Goal: Book appointment/travel/reservation

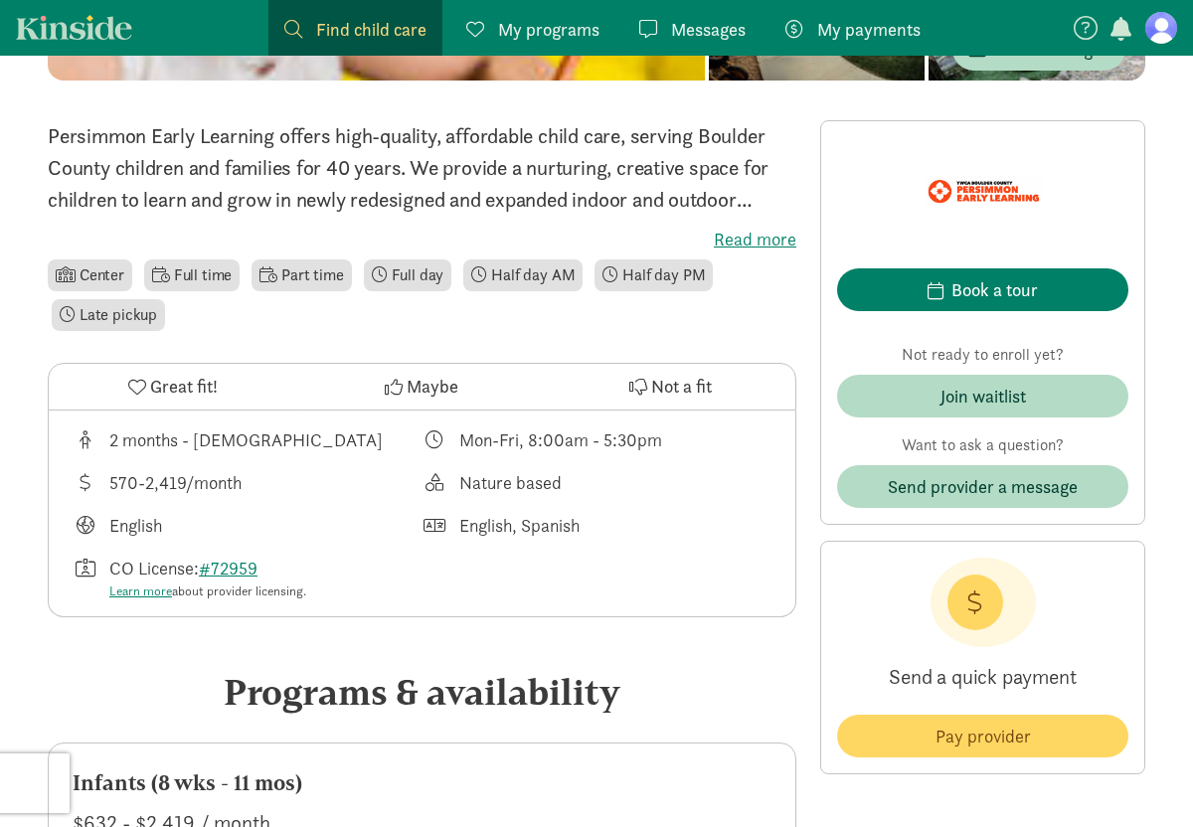
scroll to position [462, 0]
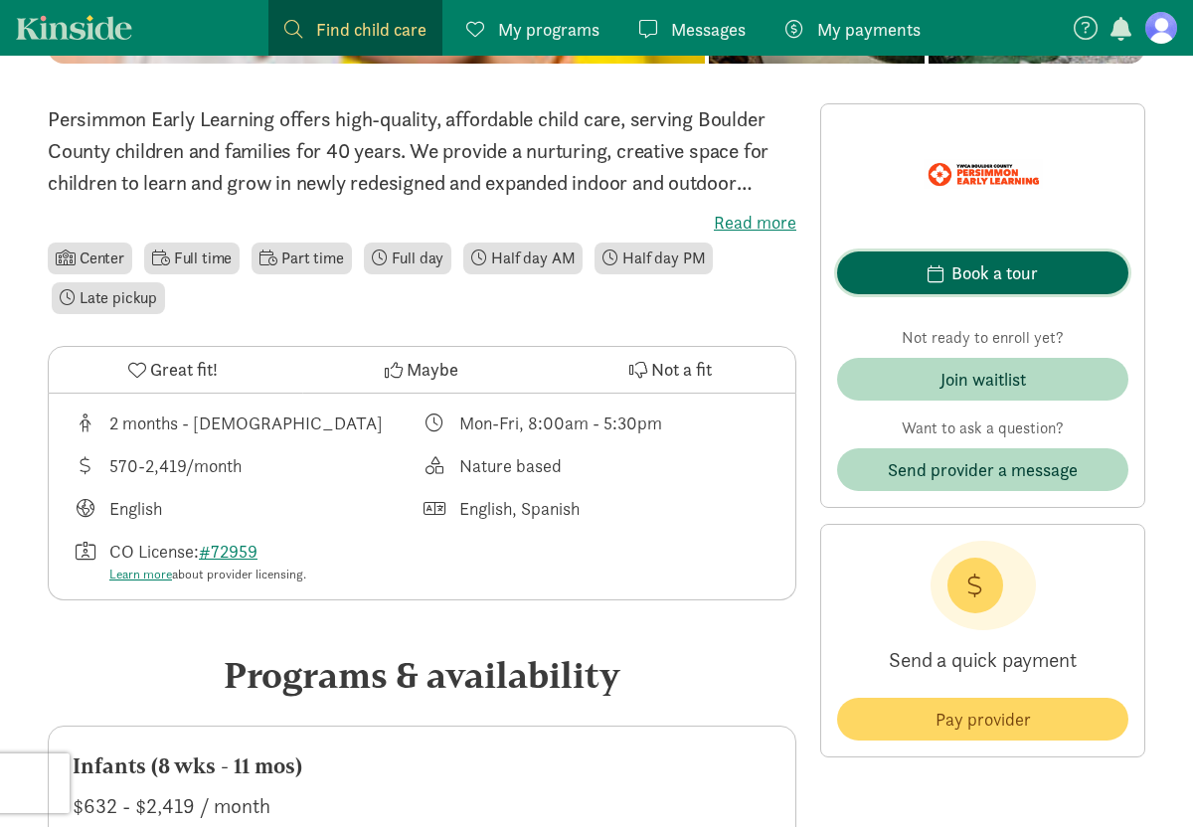
click at [936, 269] on span "button" at bounding box center [936, 274] width 16 height 18
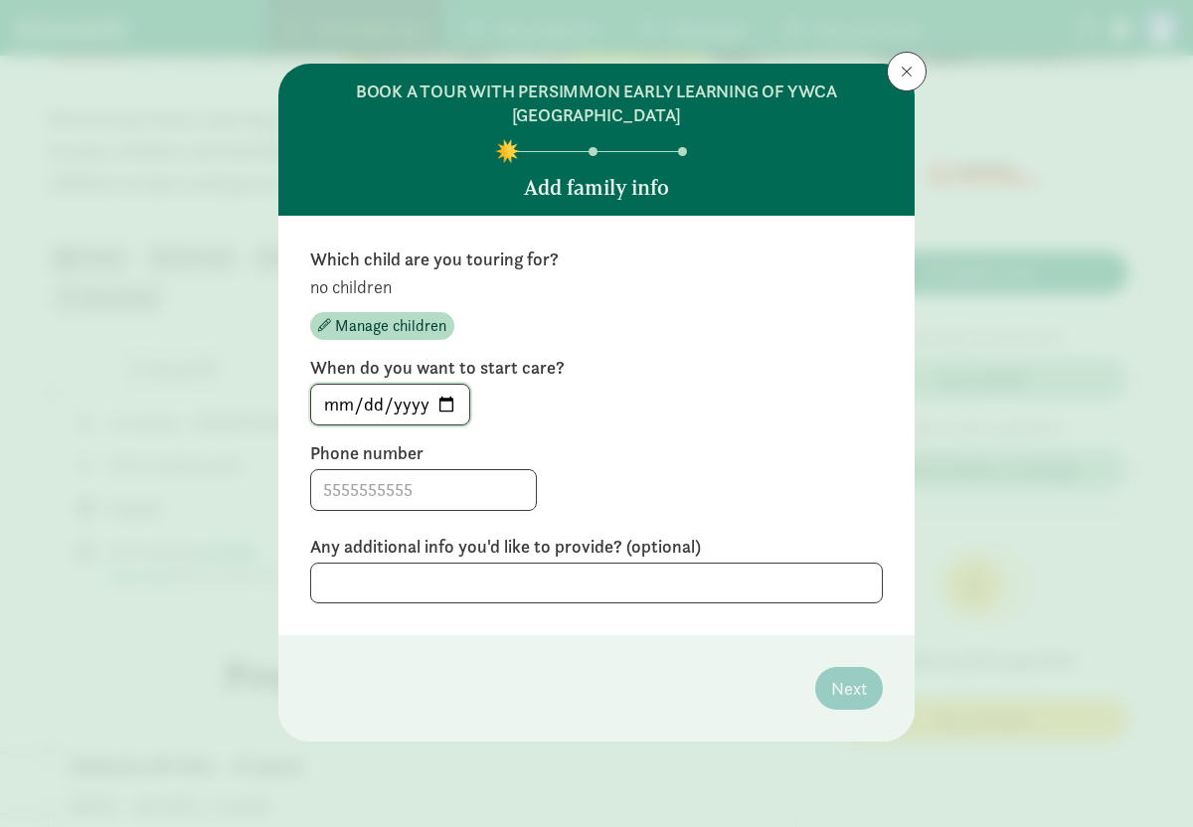
click at [423, 400] on input "[DATE]" at bounding box center [390, 405] width 158 height 40
type input "0206-04-01"
type input "[DATE]"
click at [406, 485] on input at bounding box center [423, 490] width 225 height 40
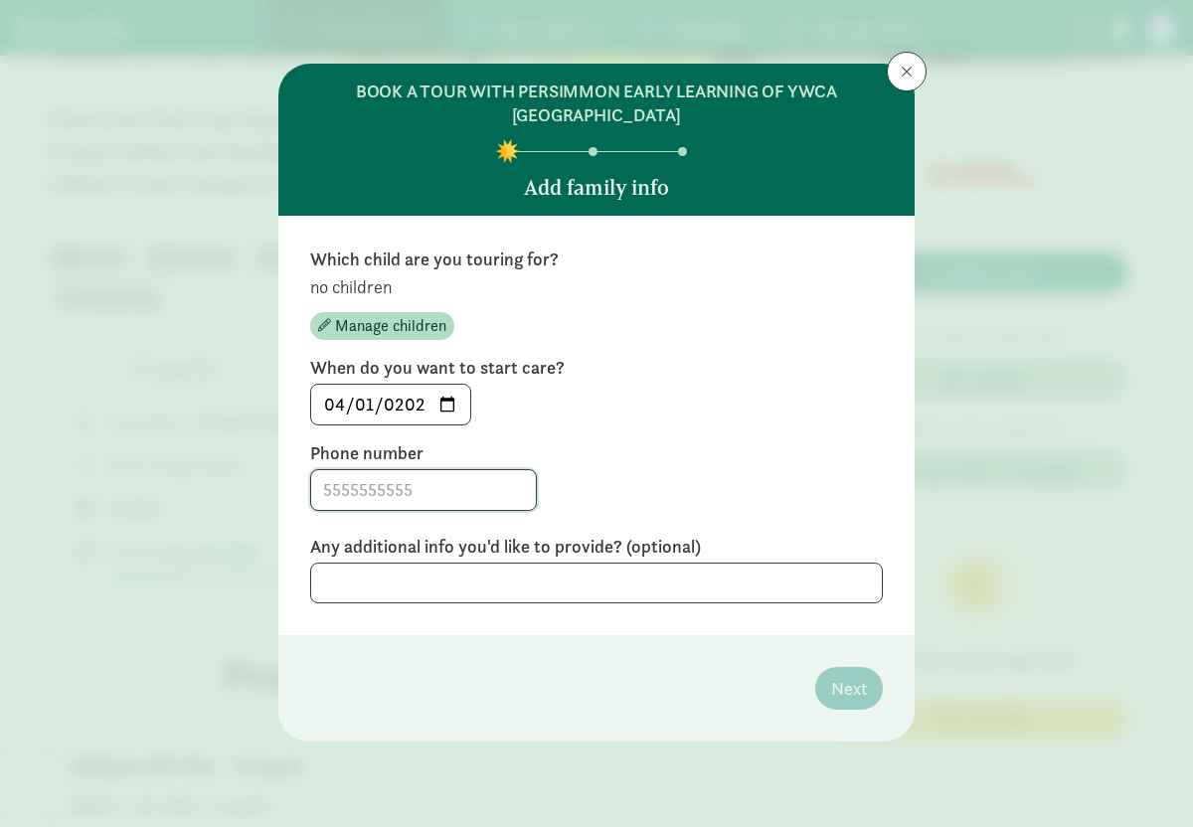
type input "7757623014"
click at [414, 575] on textarea at bounding box center [596, 583] width 573 height 41
click at [411, 324] on span "Manage children" at bounding box center [390, 326] width 111 height 24
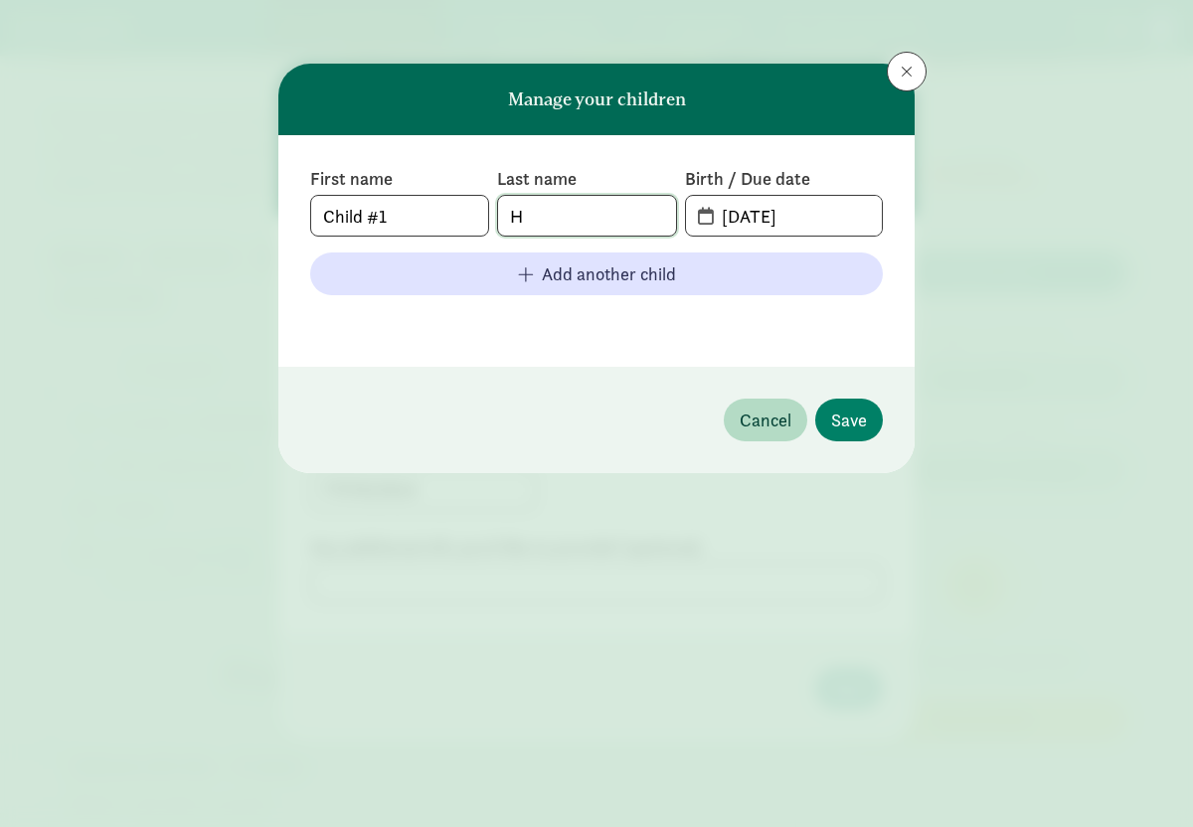
click at [551, 222] on input "H" at bounding box center [586, 216] width 177 height 40
type input "[PERSON_NAME] [PERSON_NAME]"
click at [747, 219] on input "[DATE]" at bounding box center [796, 216] width 172 height 40
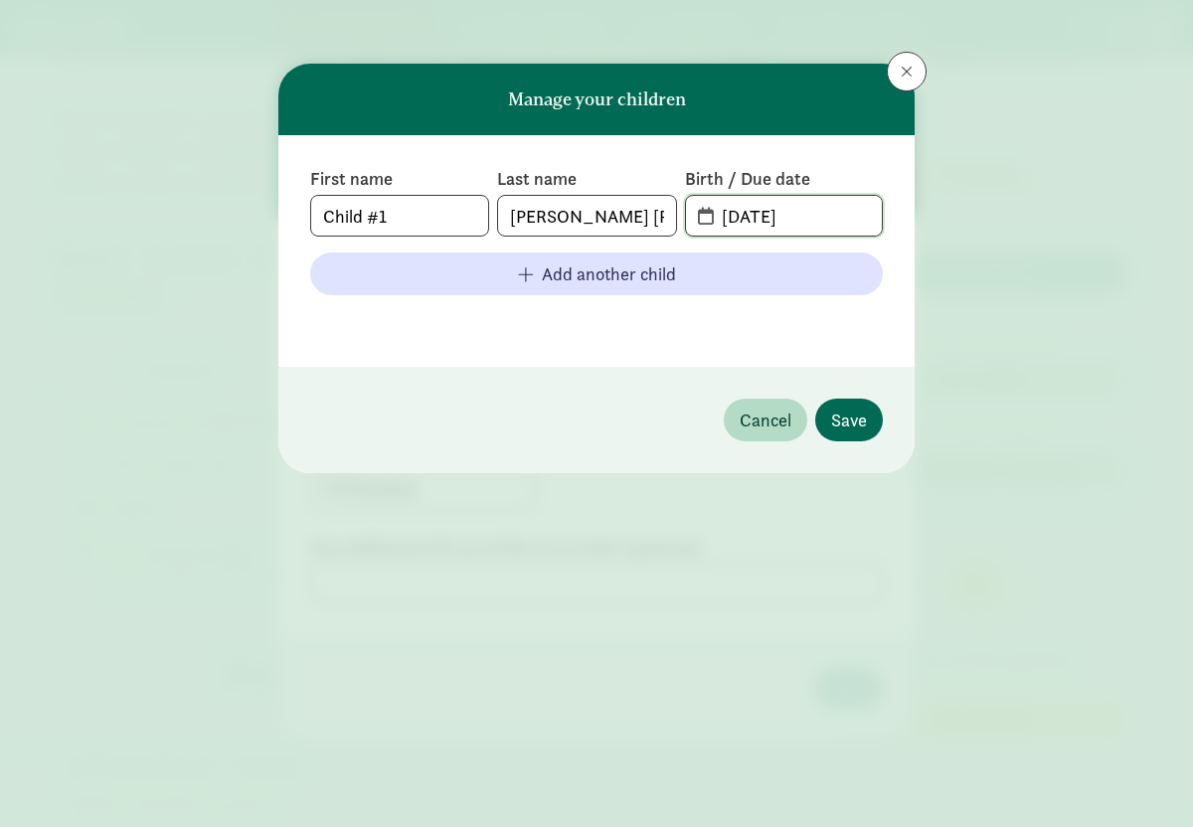
type input "[DATE]"
click at [853, 415] on span "Save" at bounding box center [849, 420] width 36 height 27
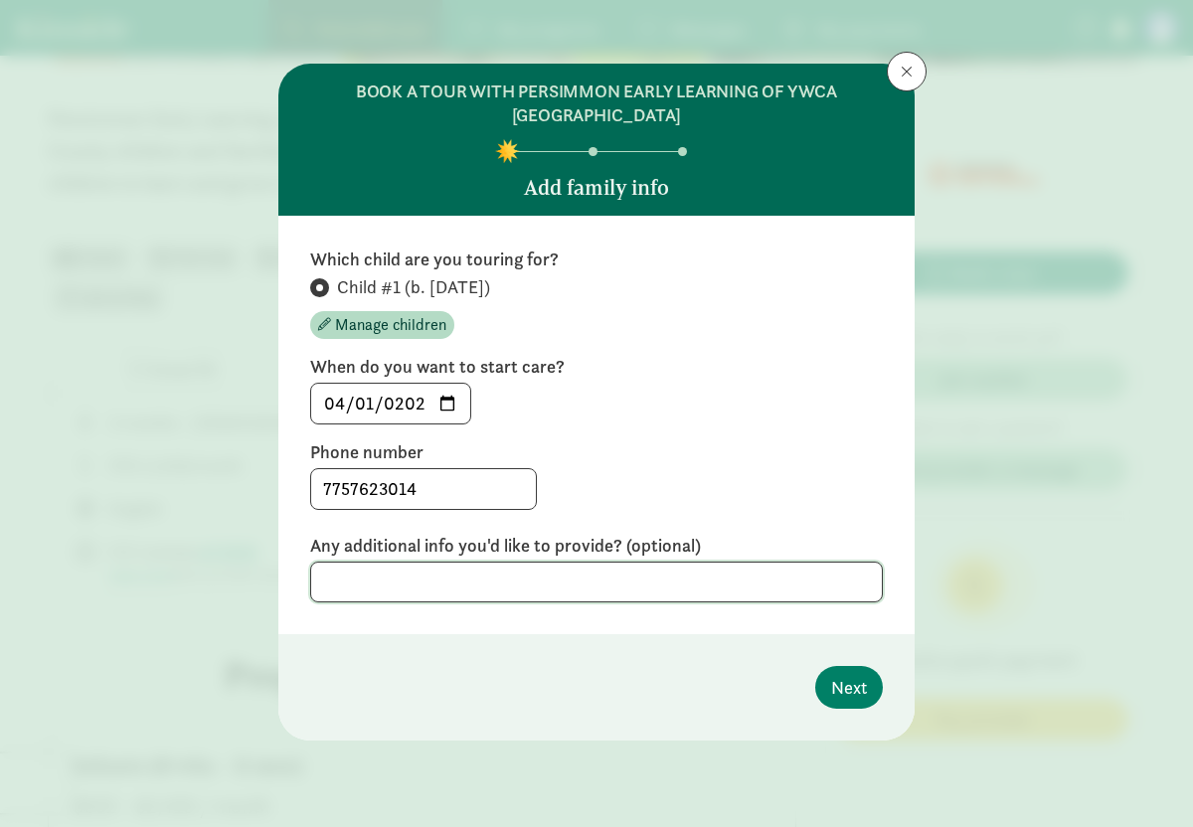
click at [499, 587] on textarea at bounding box center [596, 582] width 573 height 41
click at [843, 682] on span "Next" at bounding box center [849, 687] width 36 height 27
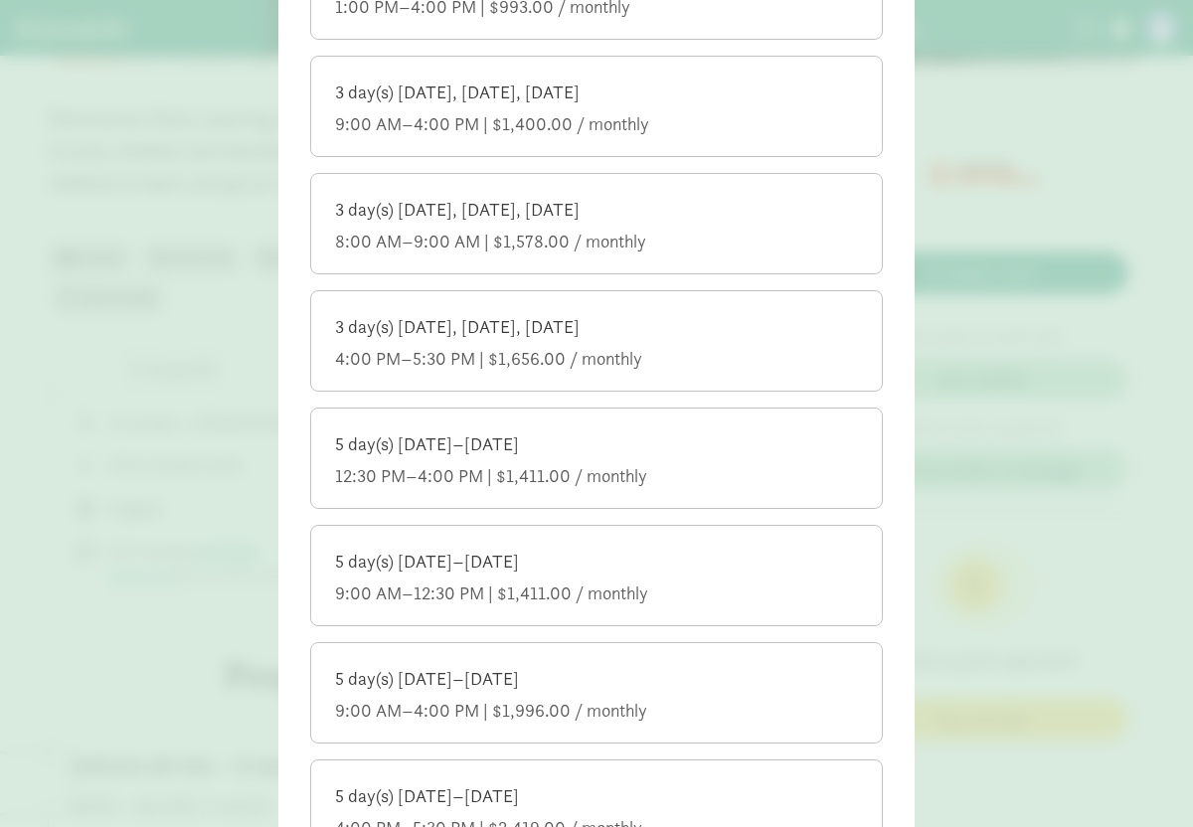
scroll to position [1176, 0]
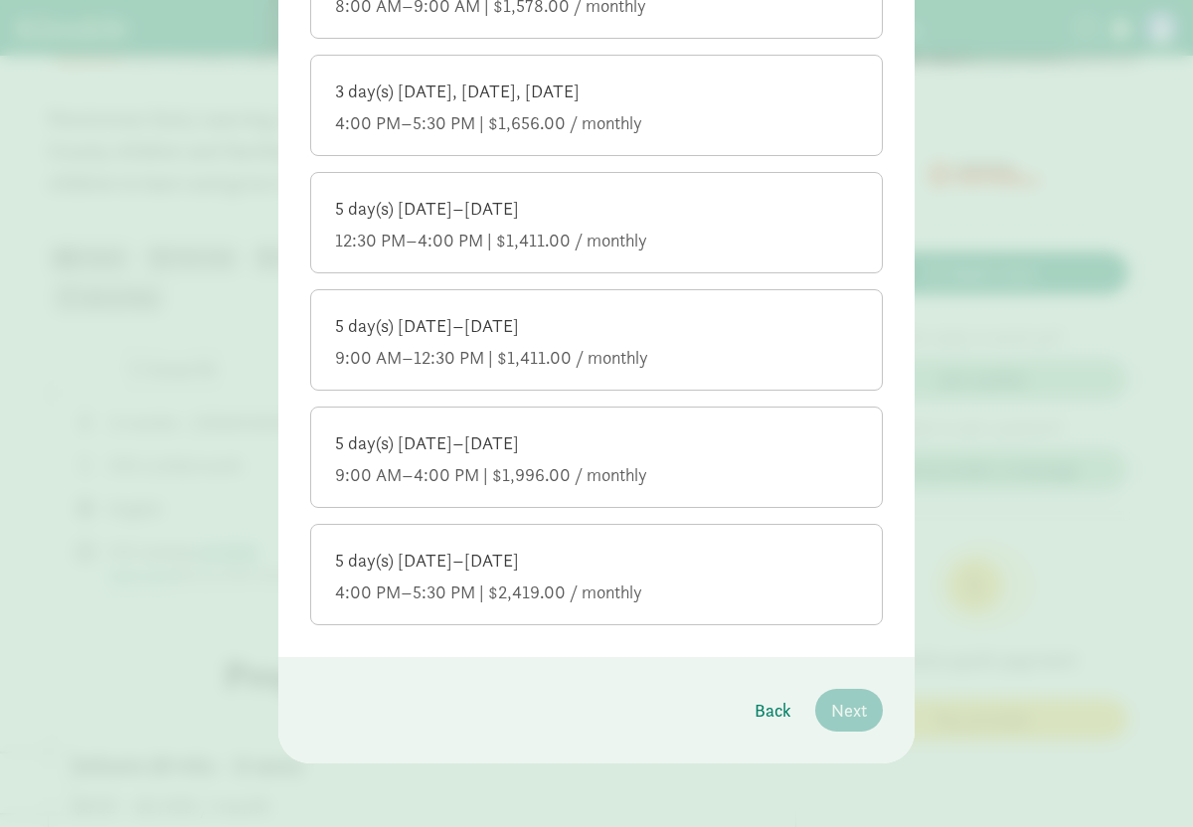
click at [655, 469] on div "9:00 AM–4:00 PM | $1,996.00 / monthly" at bounding box center [596, 475] width 523 height 24
click at [0, 0] on input "5 day(s) [DATE]–[DATE] 9:00 AM–4:00 PM | $1,996.00 / monthly" at bounding box center [0, 0] width 0 height 0
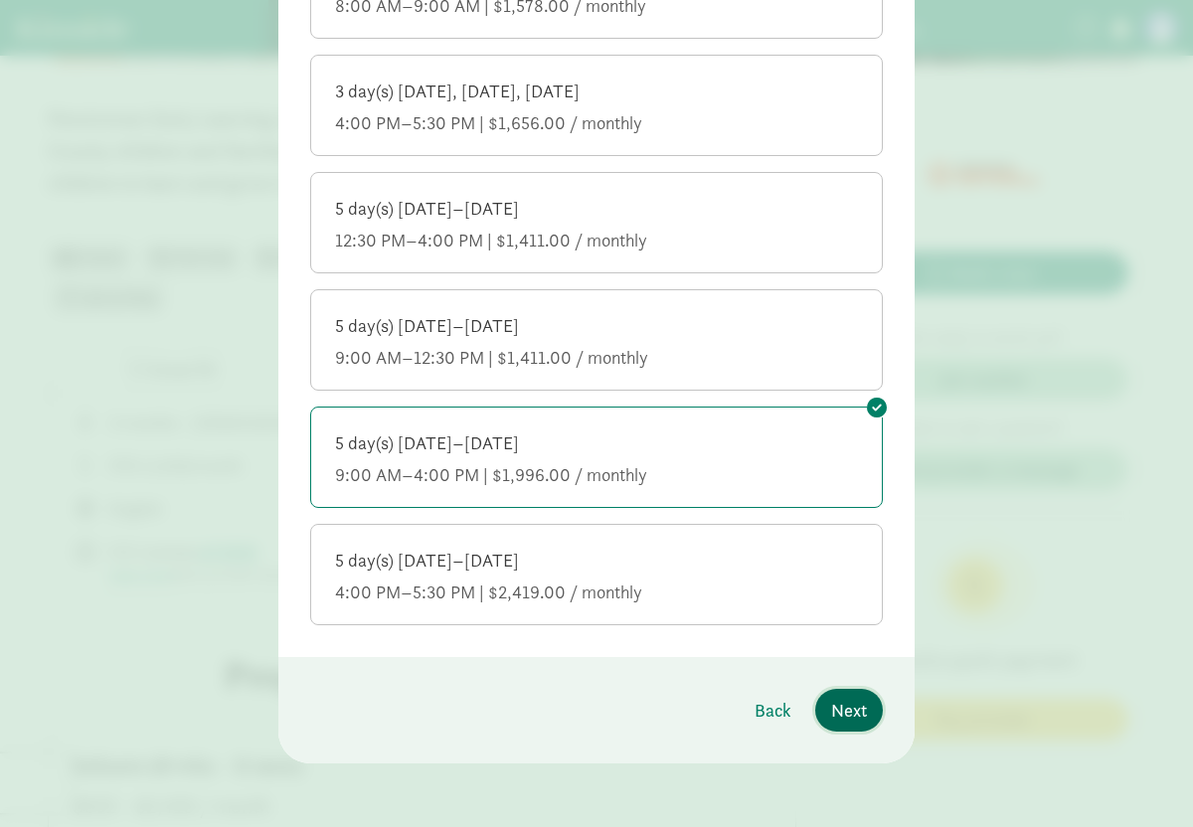
click at [851, 712] on span "Next" at bounding box center [849, 710] width 36 height 27
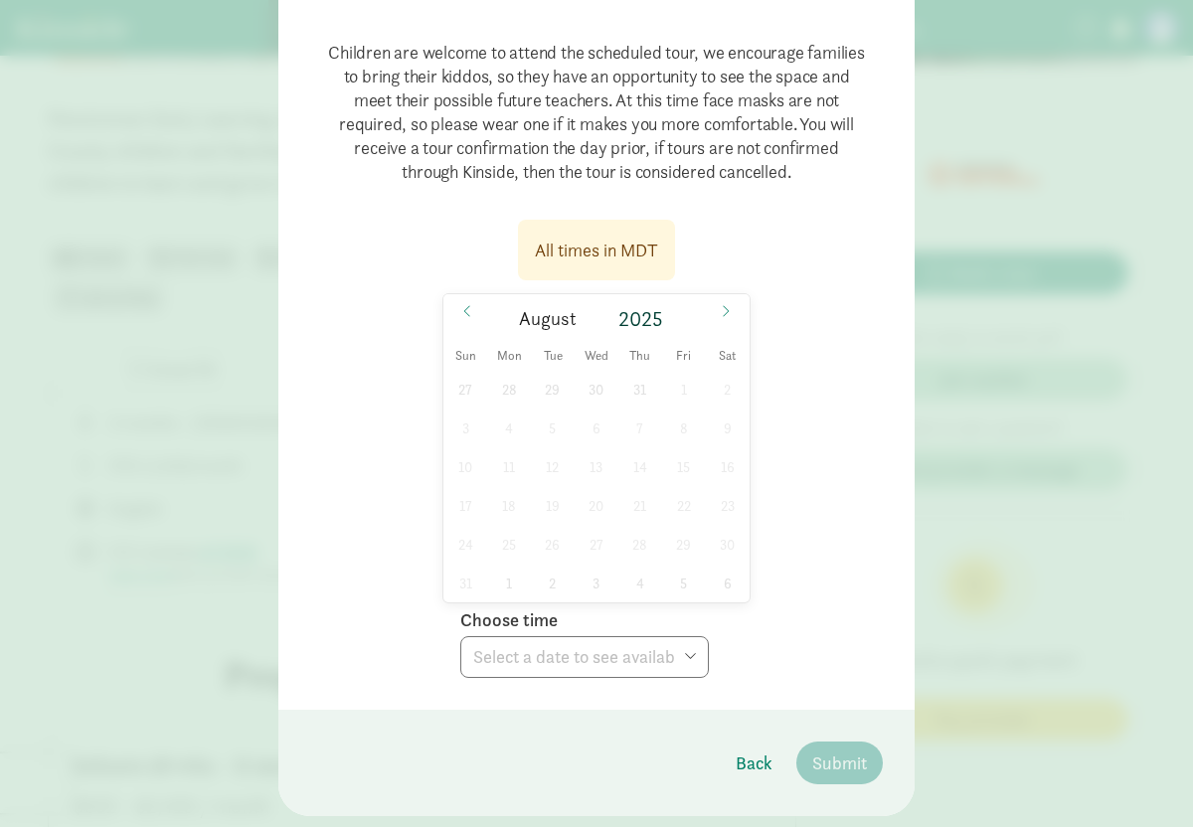
scroll to position [227, 0]
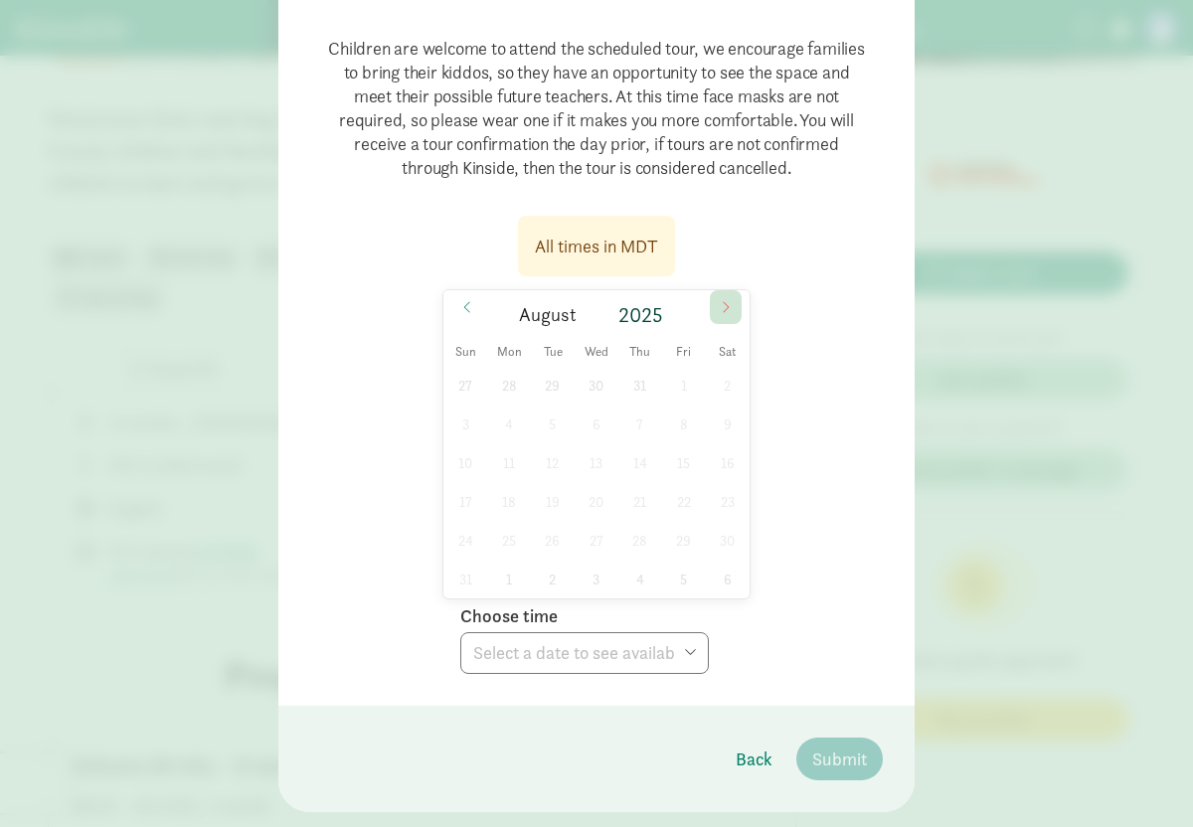
click at [736, 305] on span at bounding box center [726, 307] width 32 height 34
click at [465, 300] on icon at bounding box center [467, 307] width 12 height 14
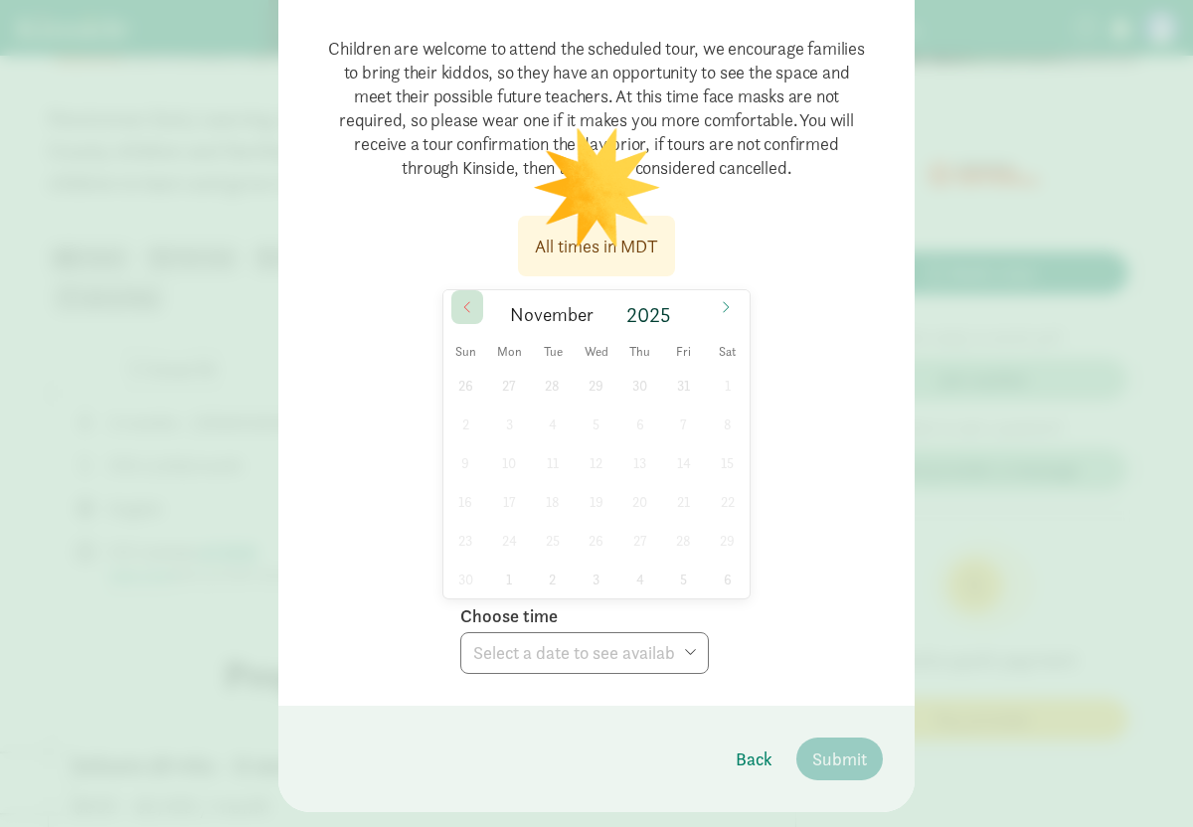
click at [465, 300] on icon at bounding box center [467, 307] width 12 height 14
click at [525, 445] on div "31 1 2 3 4 5 6 7 8 9 10 11 12 13 14 15 16 17 18 19 20 21 22 23 24 25 26 27 28 2…" at bounding box center [597, 482] width 306 height 233
click at [729, 305] on icon at bounding box center [726, 307] width 12 height 14
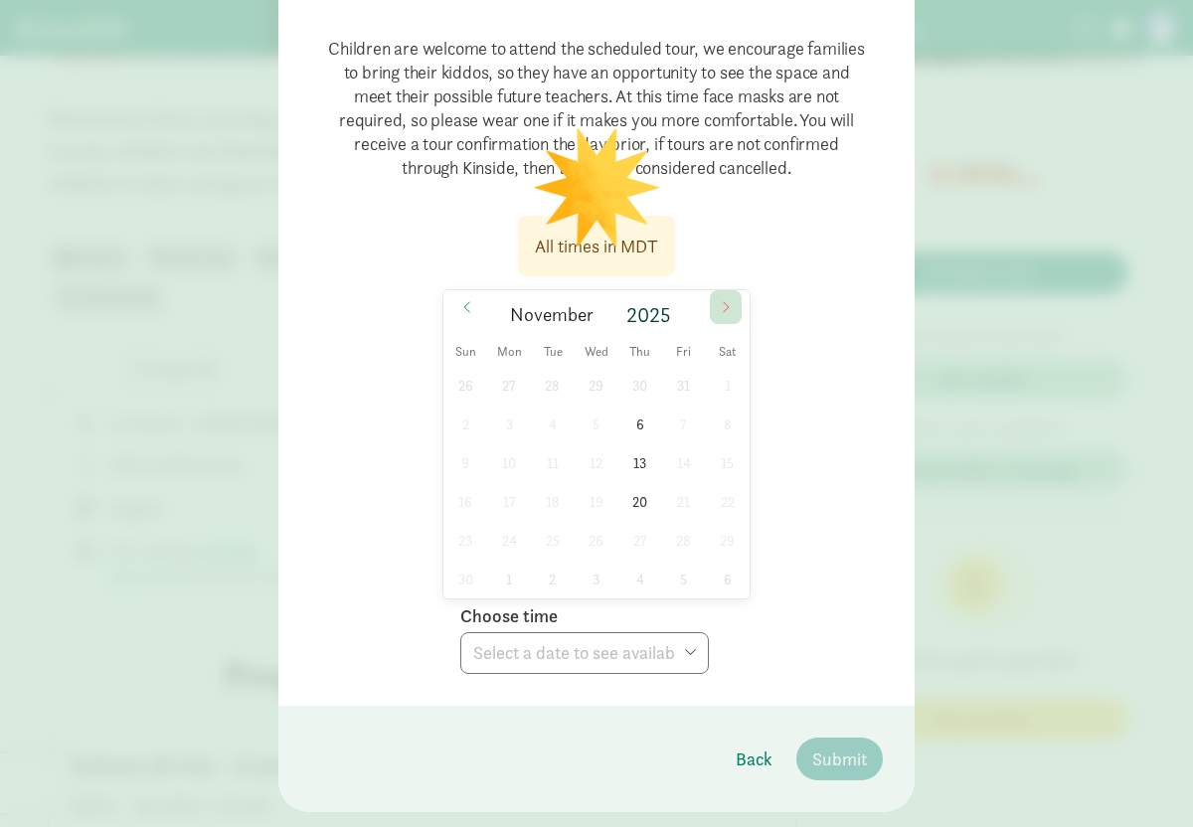
click at [729, 305] on icon at bounding box center [726, 307] width 12 height 14
click at [462, 306] on icon at bounding box center [467, 307] width 12 height 14
type input "2025"
click at [462, 306] on icon at bounding box center [467, 307] width 12 height 14
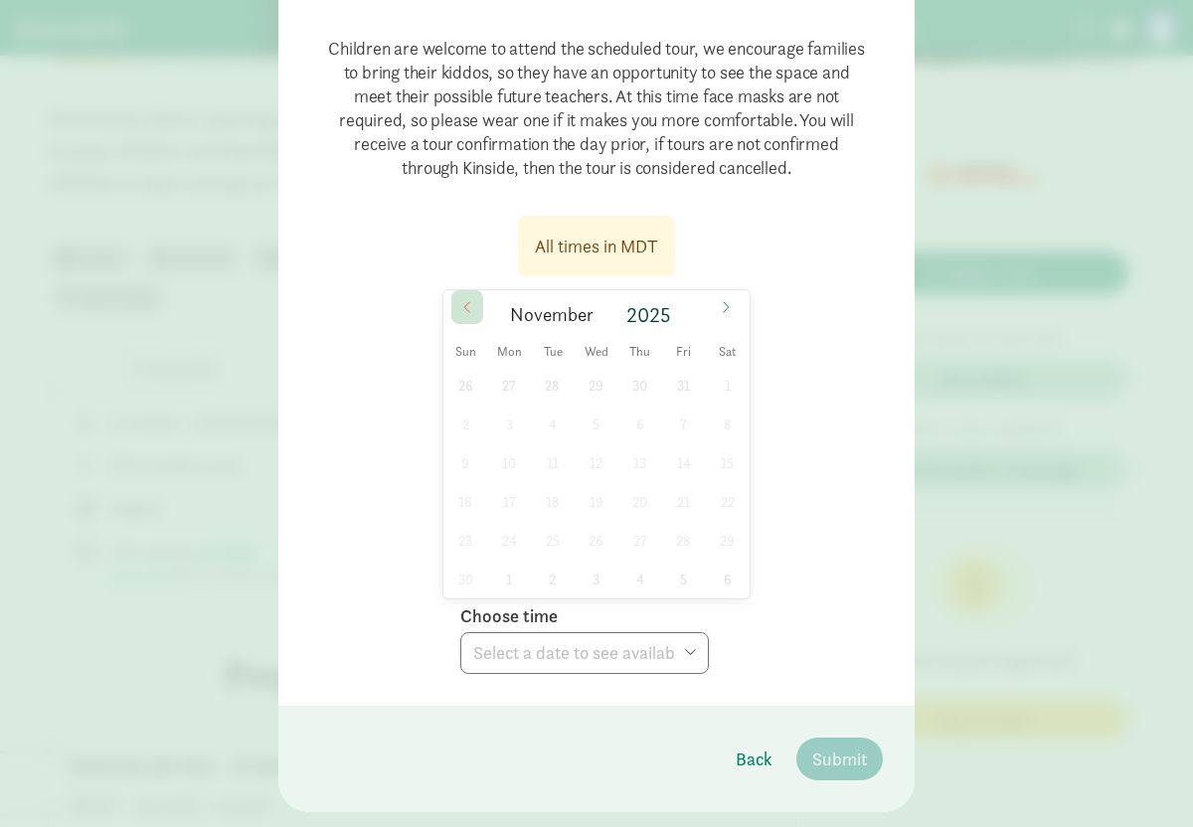
click at [462, 312] on icon at bounding box center [467, 307] width 12 height 14
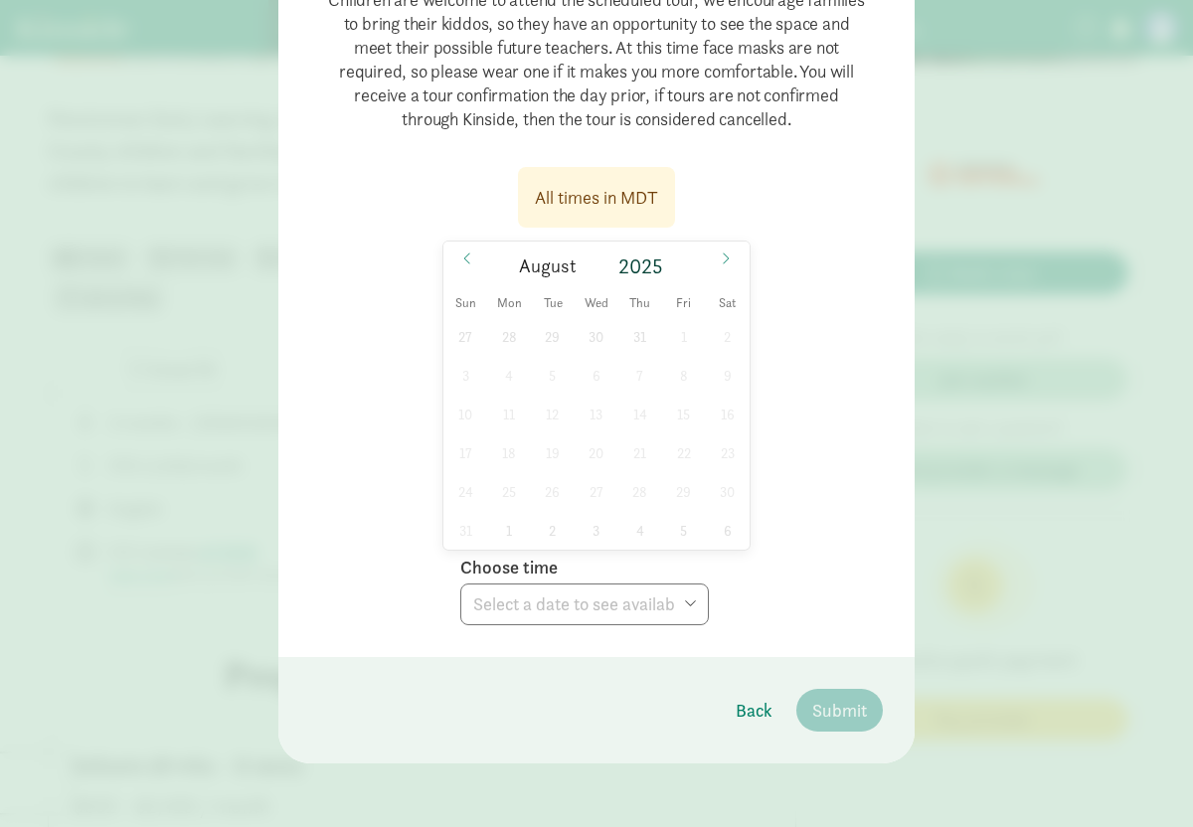
click at [623, 344] on div "27 28 29 30 31 1 2 3 4 5 6 7 8 9 10 11 12 13 14 15 16 17 18 19 20 21 22 23 24 2…" at bounding box center [597, 433] width 306 height 233
click at [723, 264] on icon at bounding box center [726, 259] width 12 height 14
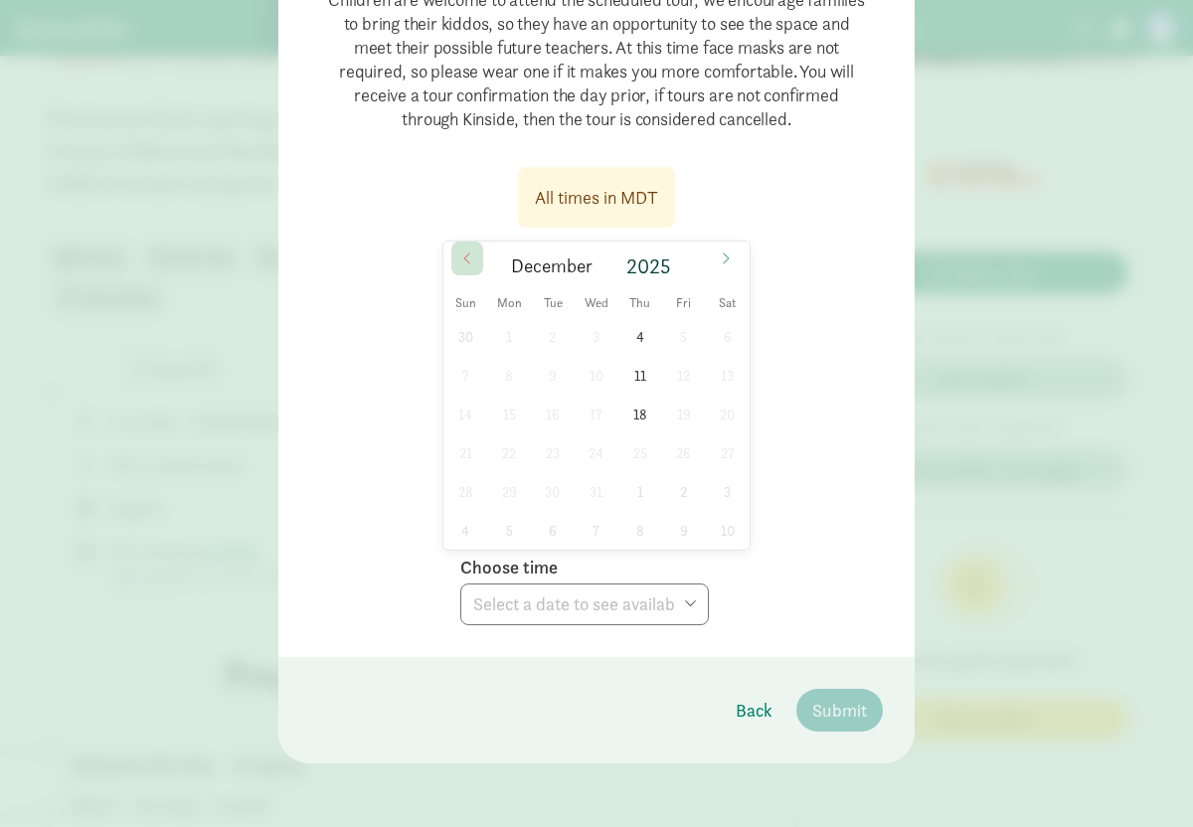
click at [464, 255] on icon at bounding box center [467, 259] width 12 height 14
click at [717, 262] on span at bounding box center [726, 259] width 32 height 34
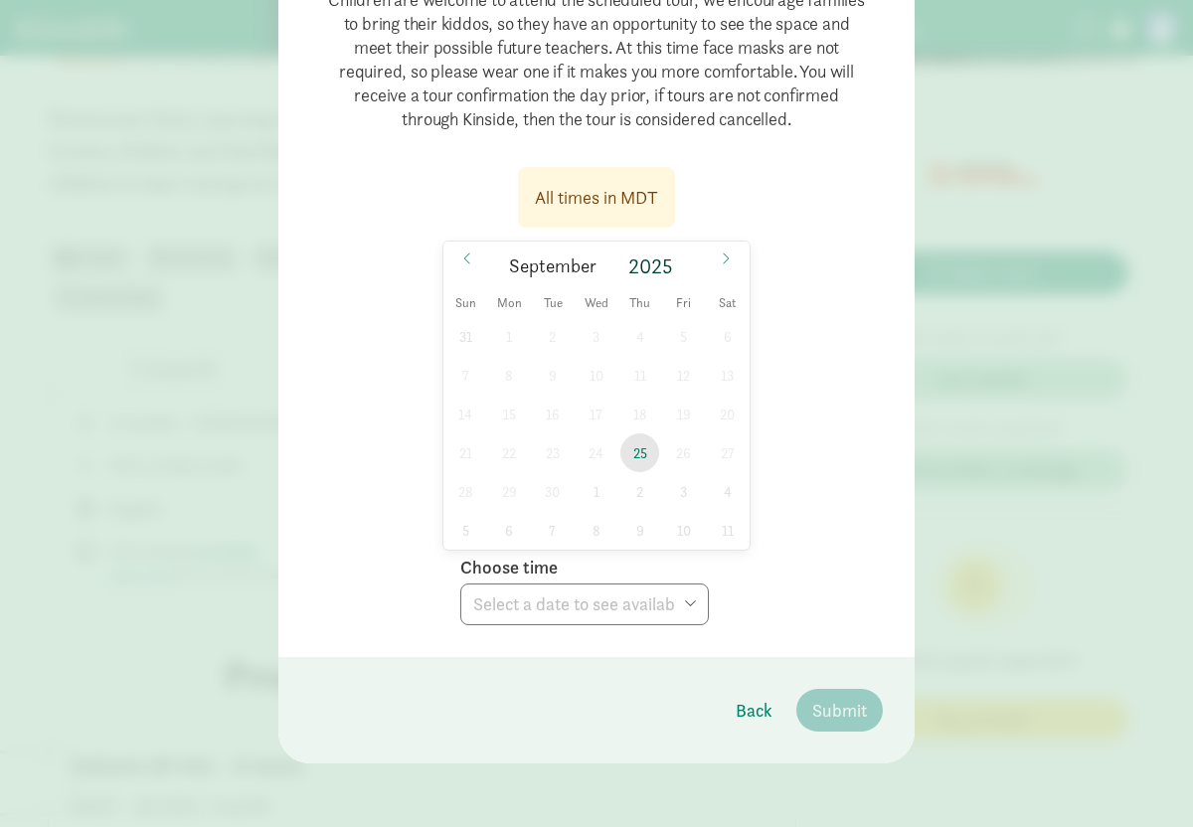
click at [642, 447] on span "25" at bounding box center [640, 453] width 39 height 39
click at [600, 601] on select "Choose time 10:30 AM" at bounding box center [584, 605] width 249 height 42
select select "[DATE]T10:30:00.000-06:00"
click at [833, 703] on span "Submit" at bounding box center [840, 710] width 55 height 27
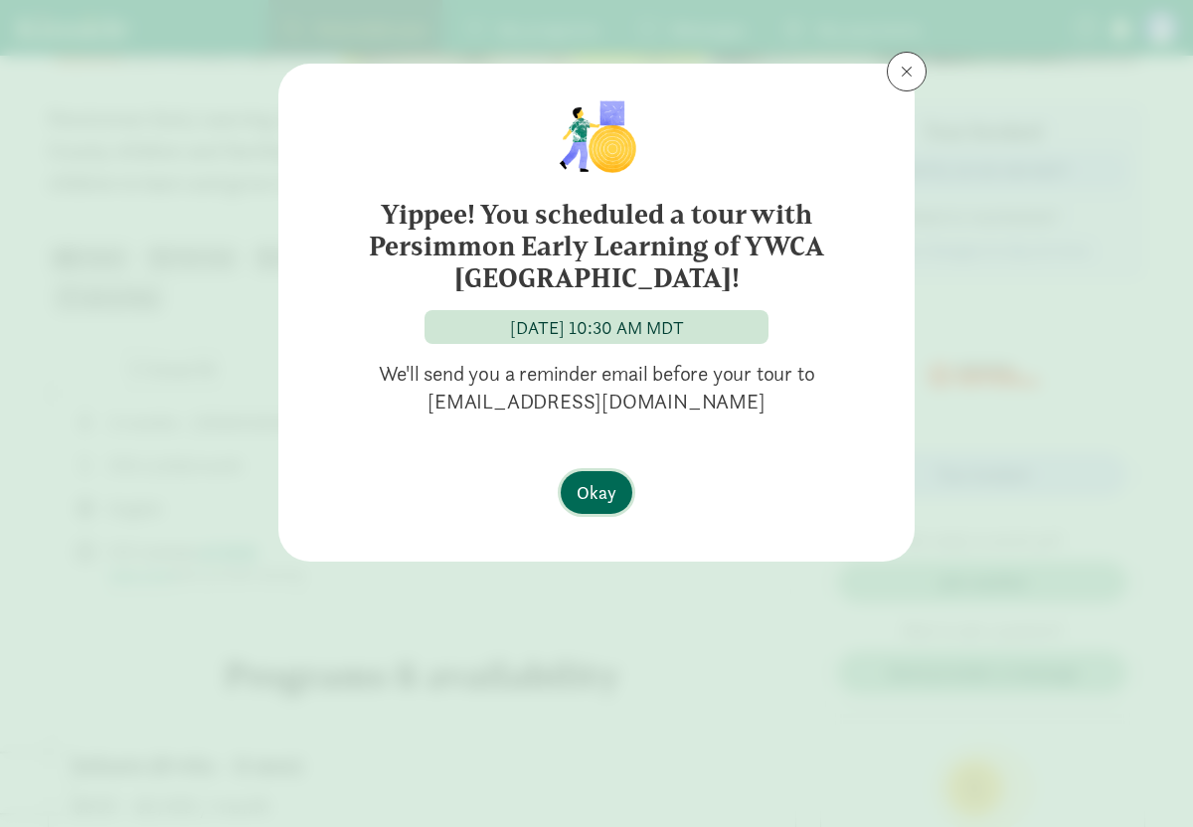
click at [611, 490] on span "Okay" at bounding box center [597, 492] width 40 height 27
